Goal: Task Accomplishment & Management: Manage account settings

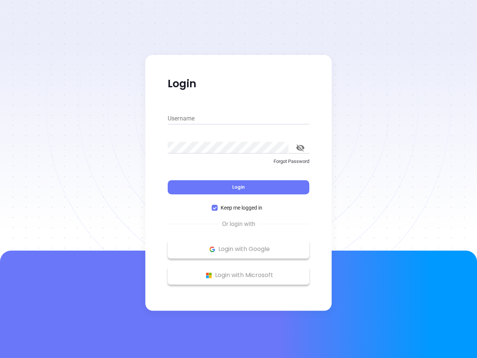
click at [238, 179] on div "Login" at bounding box center [239, 182] width 142 height 23
click at [238, 119] on input "Username" at bounding box center [239, 119] width 142 height 12
click at [300, 148] on icon "toggle password visibility" at bounding box center [300, 147] width 8 height 7
click at [238, 187] on span "Login" at bounding box center [238, 187] width 13 height 6
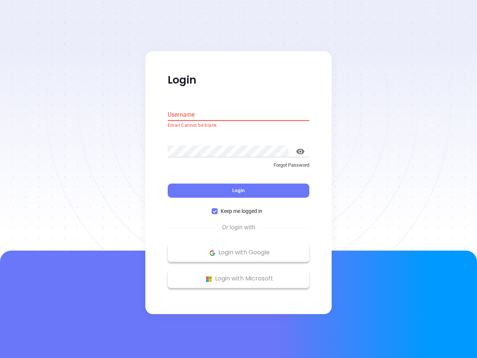
click at [238, 208] on span "Keep me logged in" at bounding box center [242, 211] width 48 height 8
click at [218, 208] on input "Keep me logged in" at bounding box center [215, 211] width 6 height 6
checkbox input "false"
click at [238, 249] on p "Login with Google" at bounding box center [238, 252] width 134 height 11
click at [238, 275] on p "Login with Microsoft" at bounding box center [238, 278] width 134 height 11
